Goal: Task Accomplishment & Management: Use online tool/utility

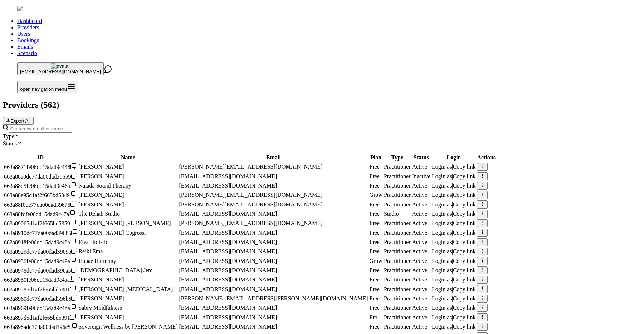
click at [72, 125] on input "Search by email or name" at bounding box center [40, 129] width 63 height 8
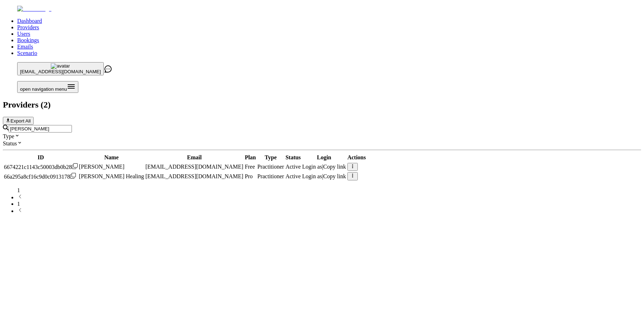
type input "[PERSON_NAME]"
click at [322, 173] on span "Login as" at bounding box center [312, 176] width 20 height 6
